Goal: Find specific page/section: Find specific page/section

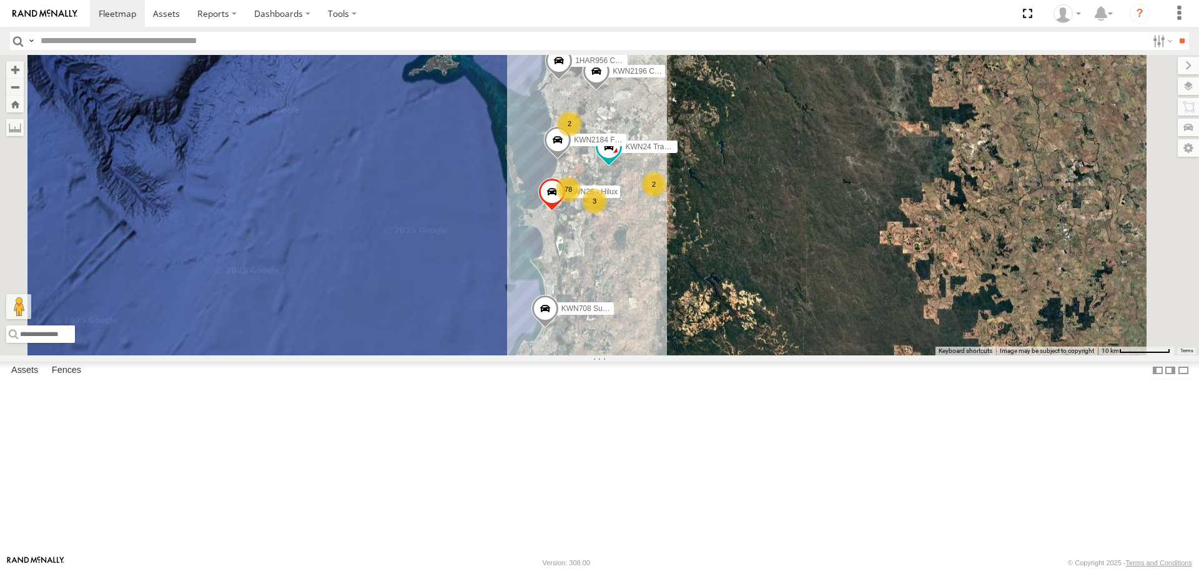
select select "**********"
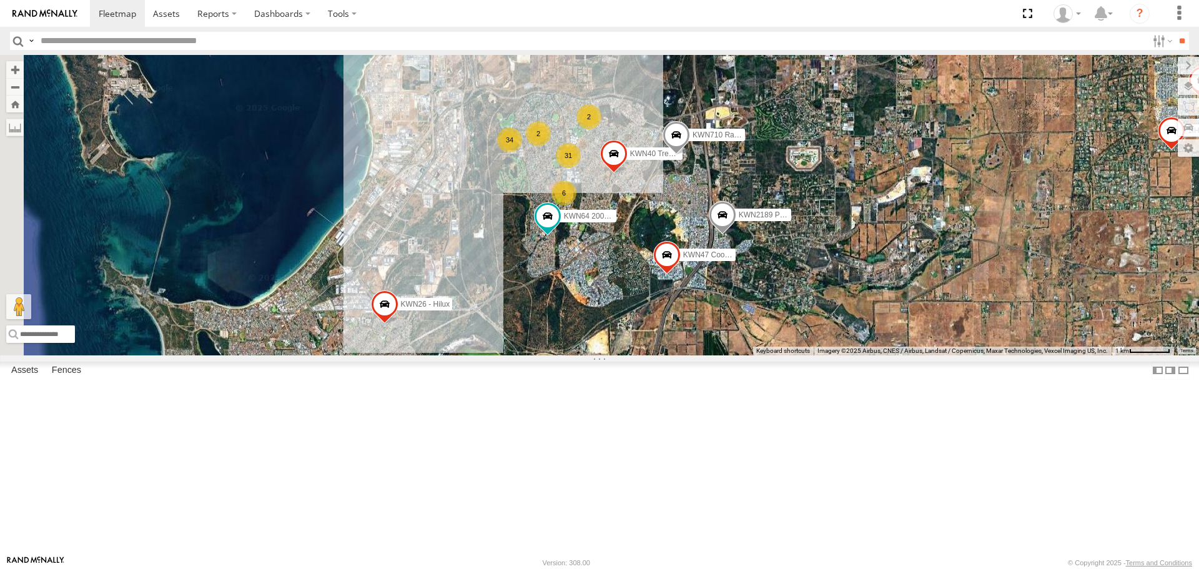
drag, startPoint x: 646, startPoint y: 307, endPoint x: 885, endPoint y: 222, distance: 253.7
click at [753, 139] on span "KWN710 Rangers" at bounding box center [722, 134] width 61 height 9
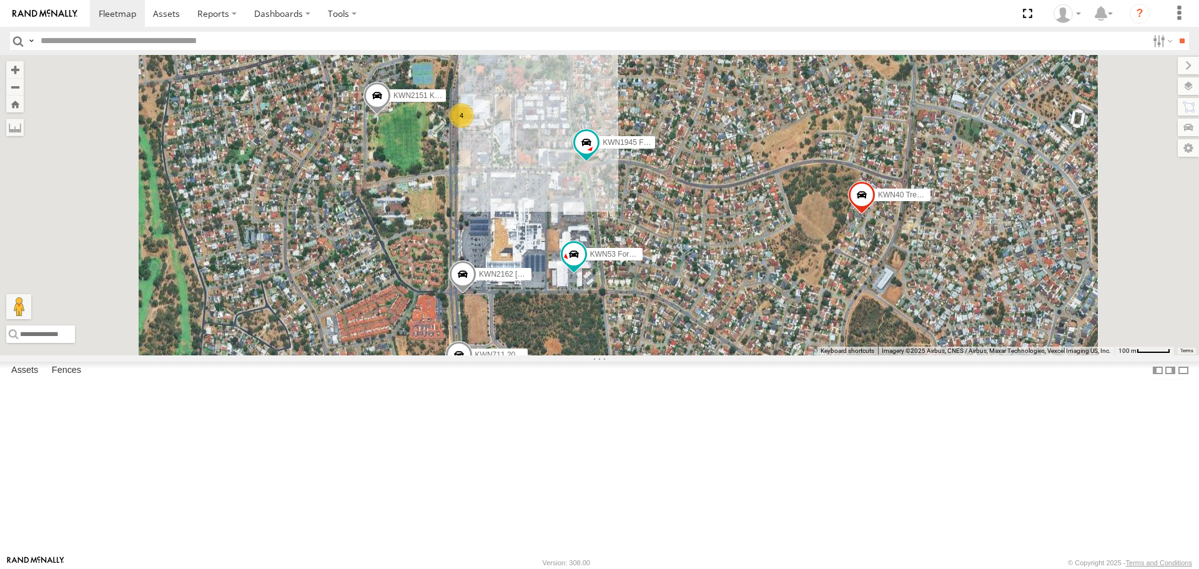
drag, startPoint x: 679, startPoint y: 258, endPoint x: 710, endPoint y: 431, distance: 175.7
click at [710, 355] on div "KWN708 Supervisor NA KWN26 - Hilux KWN2196 Coor.Project 1HAR956 Coor. Stat. Pla…" at bounding box center [599, 205] width 1199 height 300
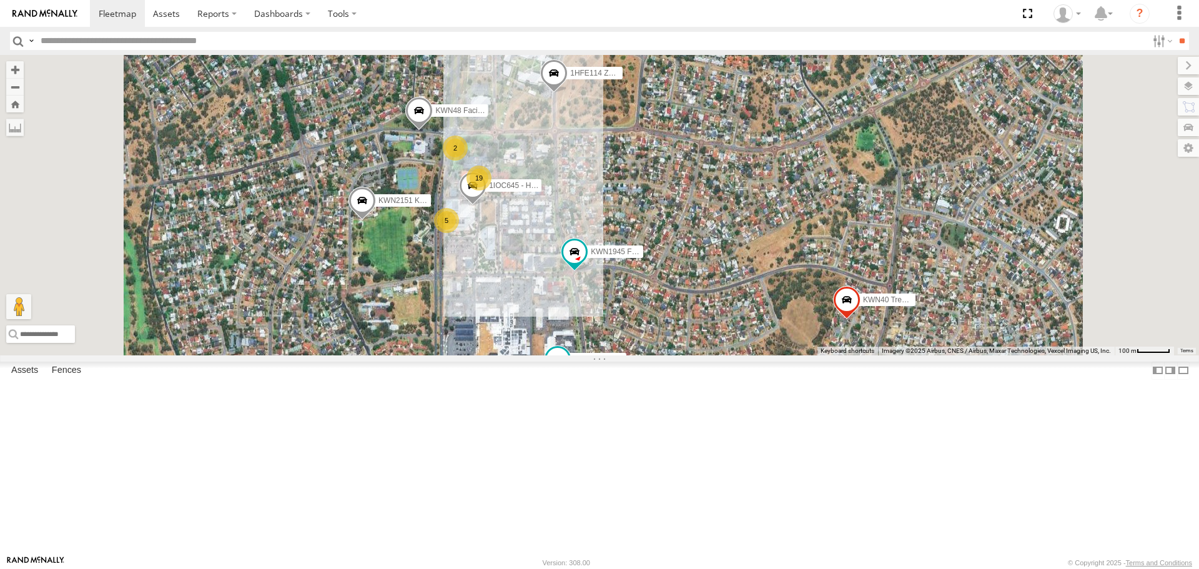
drag, startPoint x: 675, startPoint y: 372, endPoint x: 665, endPoint y: 432, distance: 60.9
click at [665, 355] on div "KWN708 Supervisor NA KWN26 - Hilux KWN2196 Coor.Project 1HAR956 Coor. Stat. Pla…" at bounding box center [599, 205] width 1199 height 300
click at [173, 48] on input "text" at bounding box center [591, 41] width 1111 height 18
type input "*****"
click at [1174, 32] on input "**" at bounding box center [1181, 41] width 14 height 18
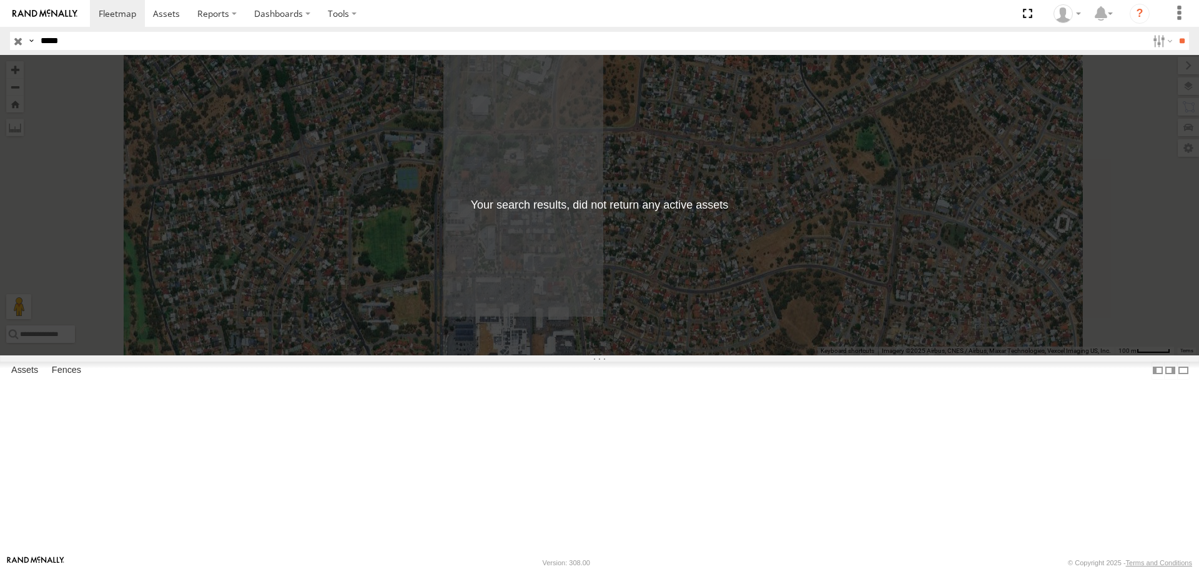
drag, startPoint x: 75, startPoint y: 40, endPoint x: -6, endPoint y: 52, distance: 81.5
click at [0, 52] on html at bounding box center [599, 284] width 1199 height 569
click at [19, 46] on input "button" at bounding box center [18, 41] width 16 height 18
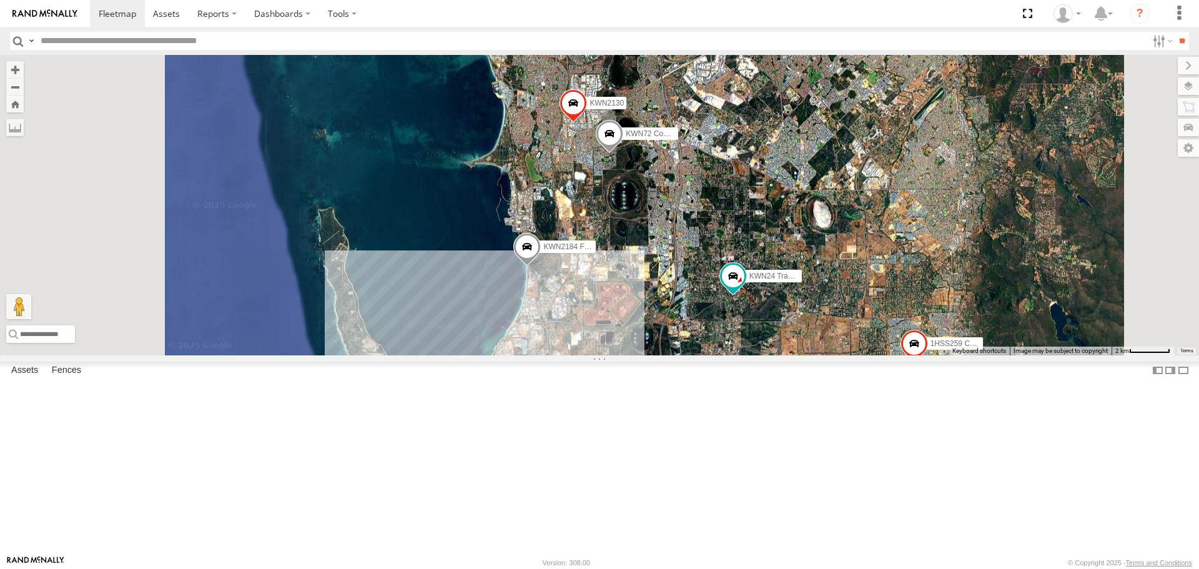
drag, startPoint x: 685, startPoint y: 114, endPoint x: 736, endPoint y: 263, distance: 158.1
click at [736, 263] on div "KWN708 Supervisor NA KWN26 - Hilux KWN2184 Facility Cleaning KWN24 Tractor KWN2…" at bounding box center [599, 205] width 1199 height 300
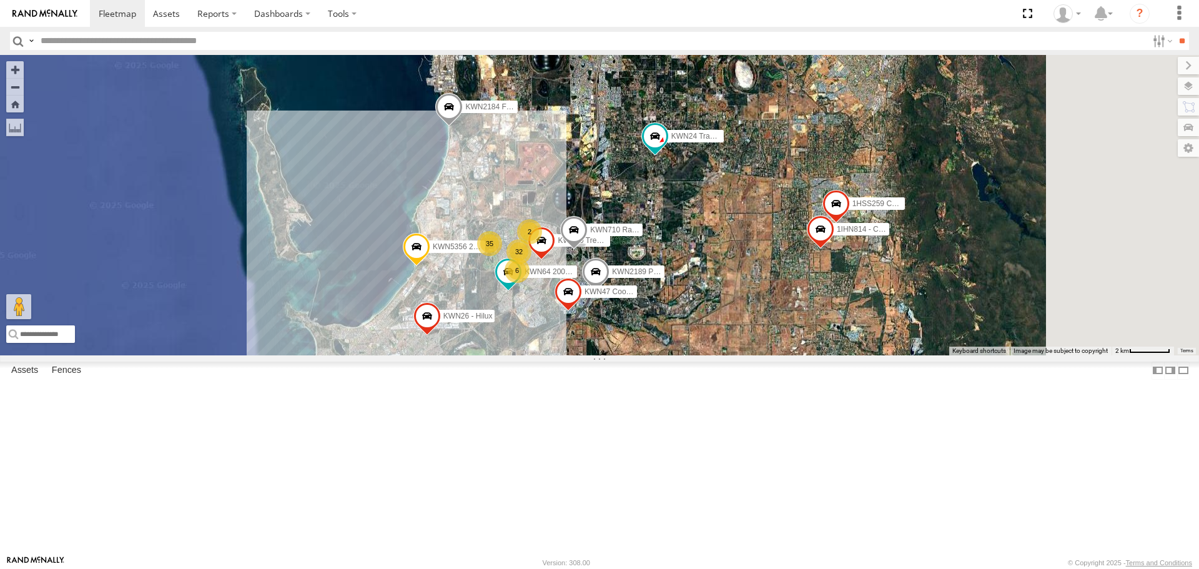
drag, startPoint x: 764, startPoint y: 425, endPoint x: 679, endPoint y: 279, distance: 168.7
click at [679, 279] on div "KWN708 Supervisor NA KWN26 - Hilux KWN2184 Facility Cleaning KWN24 Tractor KWN2…" at bounding box center [599, 205] width 1199 height 300
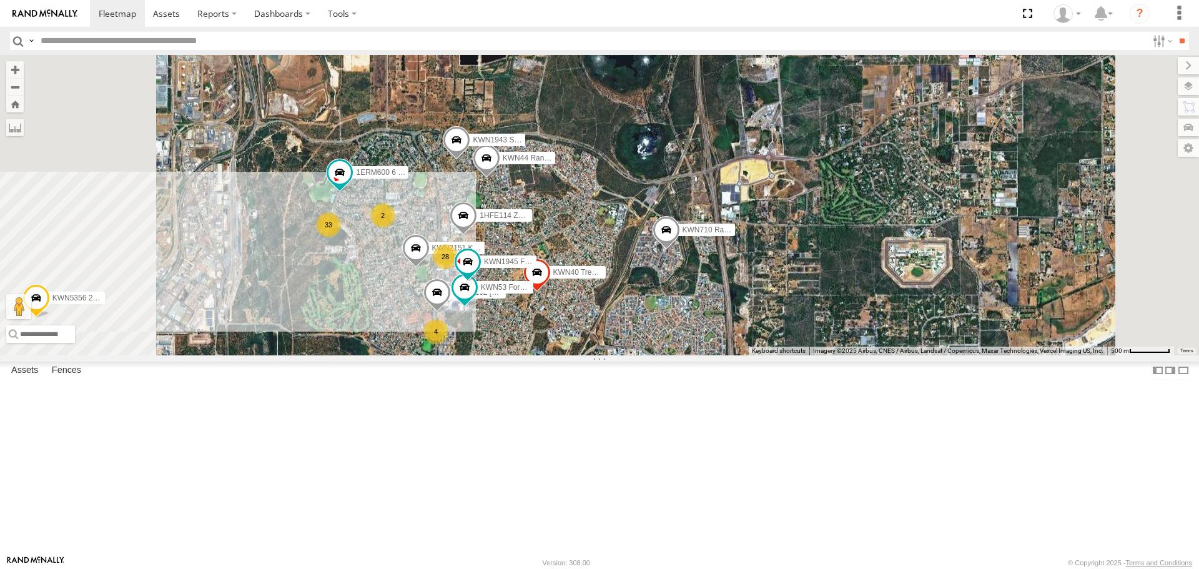
click at [470, 160] on span at bounding box center [456, 143] width 27 height 34
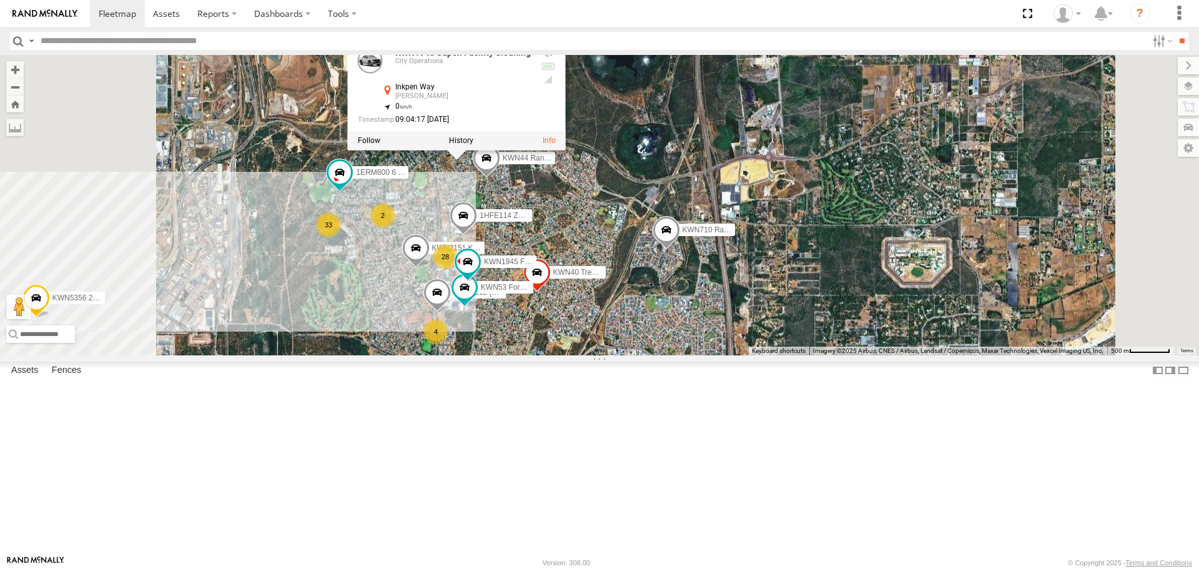
click at [750, 309] on div "KWN708 Supervisor NA KWN26 - Hilux KWN2184 Facility Cleaning KWN24 Tractor KWN2…" at bounding box center [599, 205] width 1199 height 300
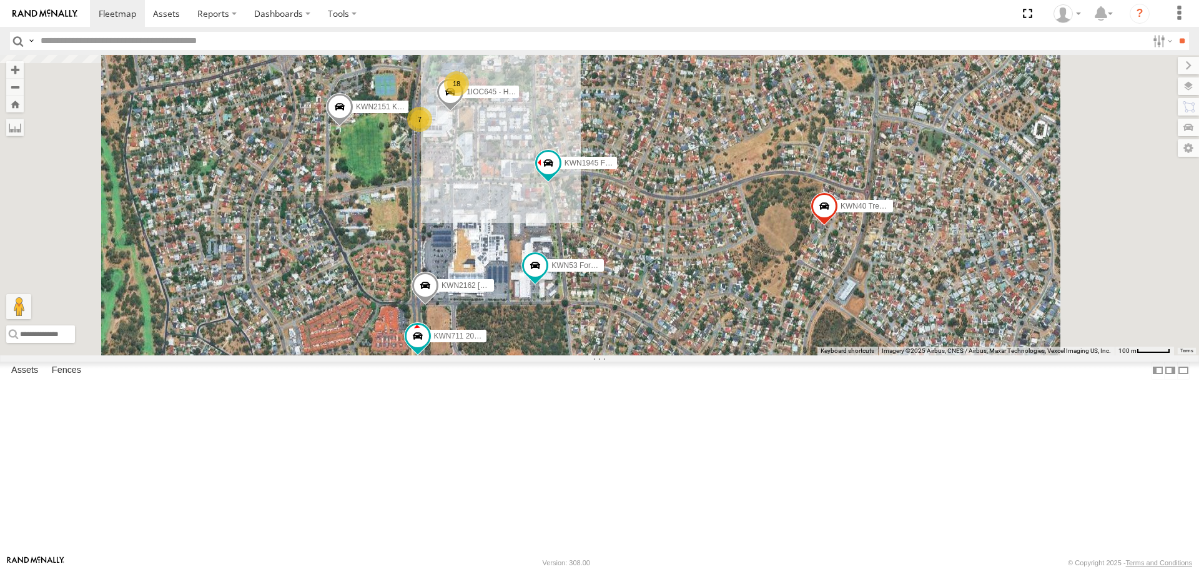
drag, startPoint x: 604, startPoint y: 445, endPoint x: 632, endPoint y: 381, distance: 70.4
click at [555, 302] on div "KWN708 Supervisor NA KWN26 - Hilux KWN2184 Facility Cleaning KWN24 Tractor KWN2…" at bounding box center [599, 205] width 1199 height 300
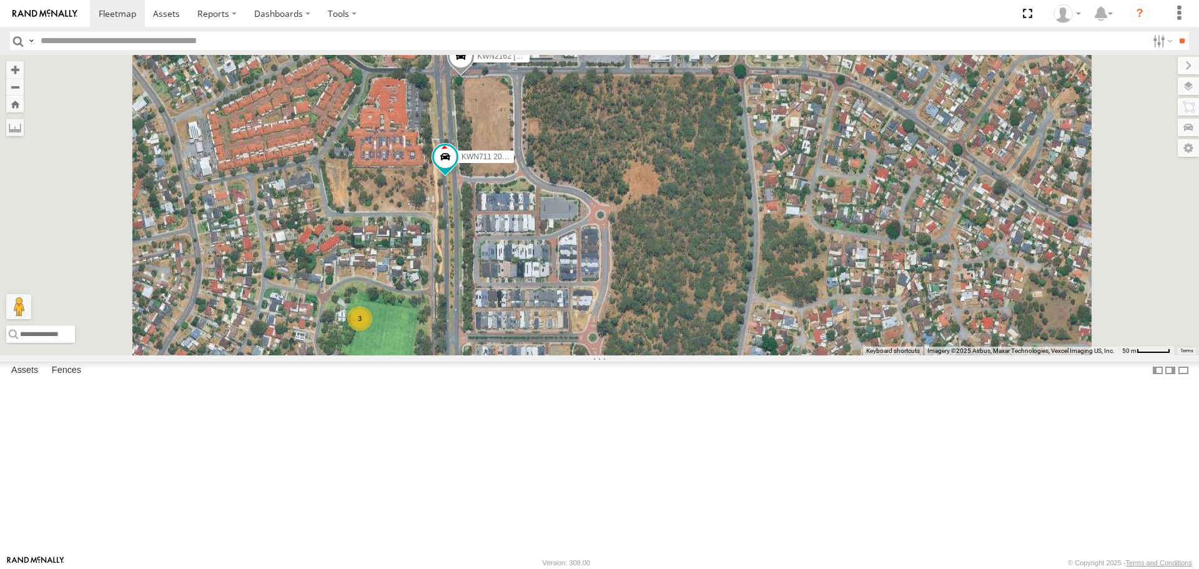
drag, startPoint x: 538, startPoint y: 361, endPoint x: 527, endPoint y: 280, distance: 81.9
click at [527, 280] on div "KWN708 Supervisor NA KWN26 - Hilux KWN2184 Facility Cleaning KWN24 Tractor KWN2…" at bounding box center [599, 205] width 1199 height 300
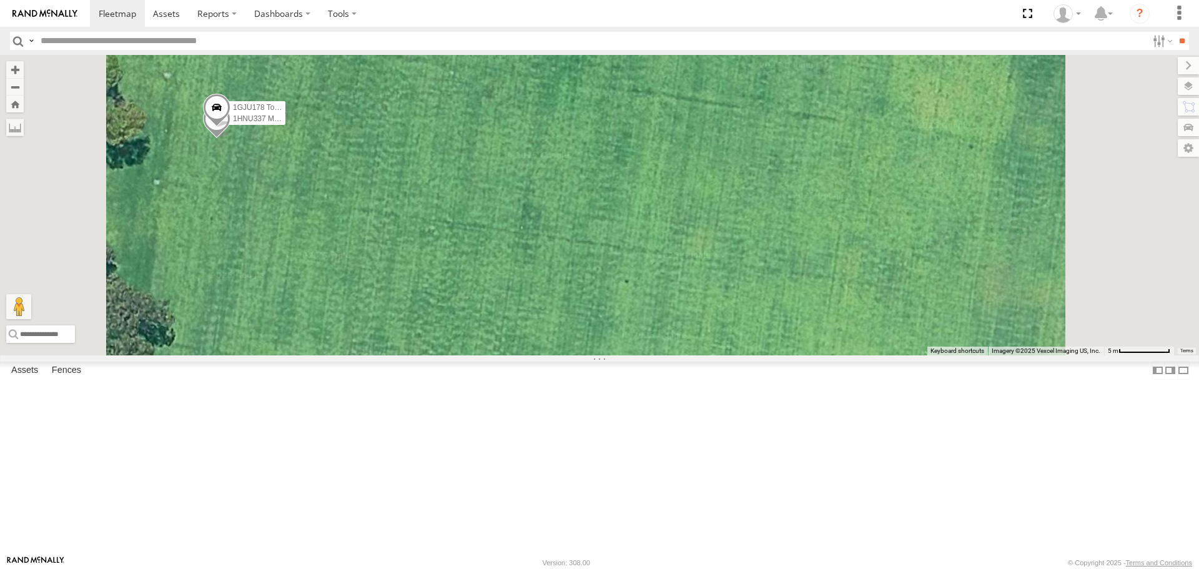
click at [209, 32] on input "text" at bounding box center [591, 41] width 1111 height 18
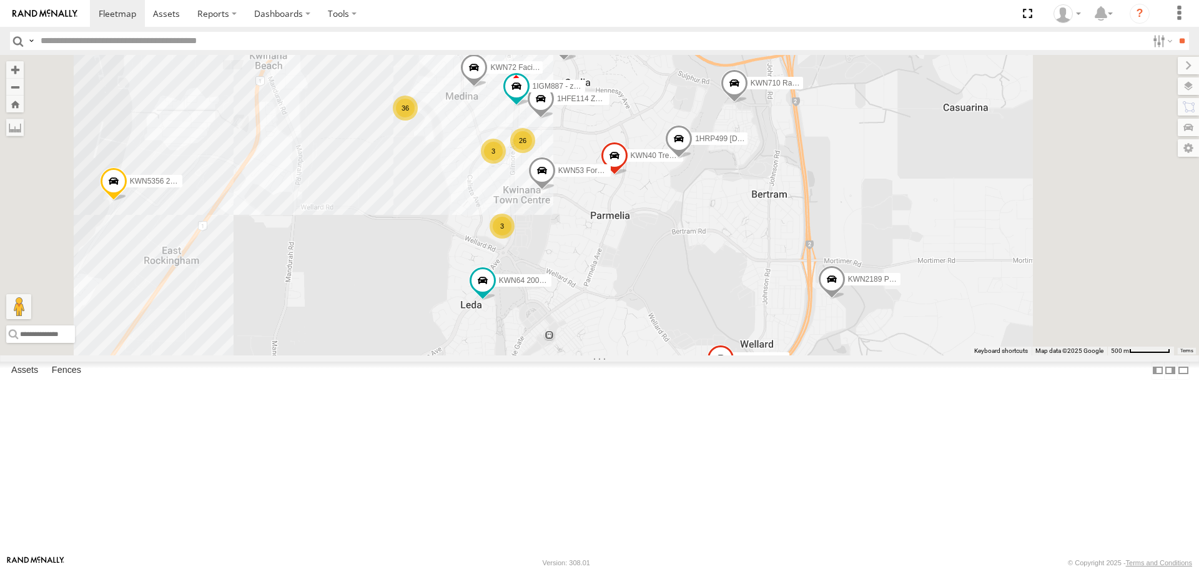
drag, startPoint x: 674, startPoint y: 280, endPoint x: 607, endPoint y: 351, distance: 97.2
click at [607, 351] on div "KWN708 Supervisor NA KWN26 - Hilux KWN2184 Facility Cleaning KWN24 Tractor KWN2…" at bounding box center [599, 205] width 1199 height 300
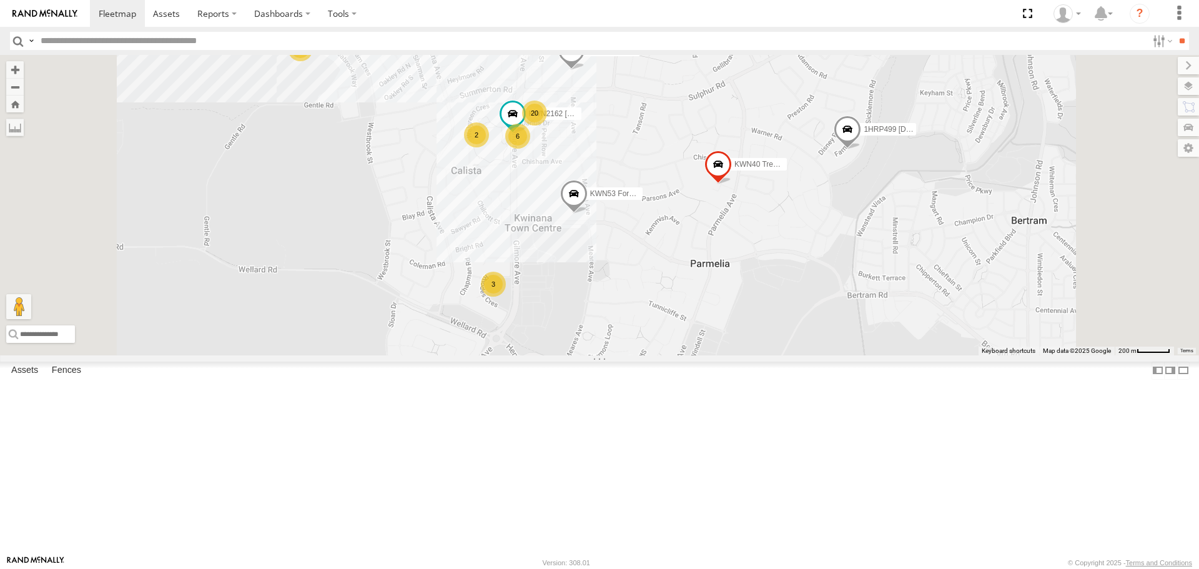
click at [144, 46] on input "text" at bounding box center [591, 41] width 1111 height 18
type input "********"
click at [1174, 32] on input "**" at bounding box center [1181, 41] width 14 height 18
